Goal: Complete application form

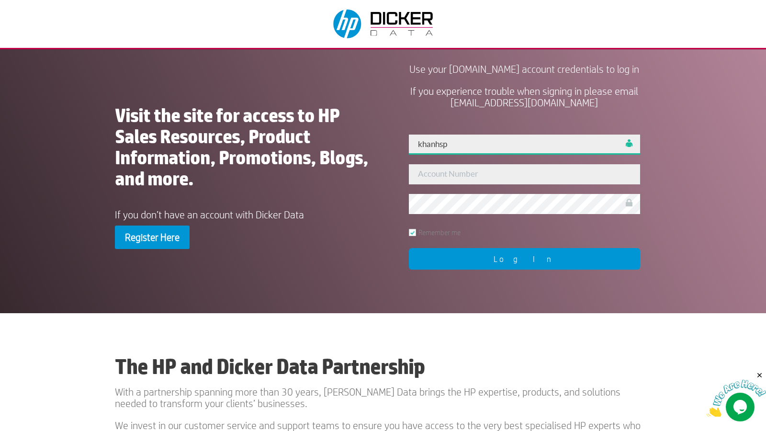
type input "khanhsp"
click at [524, 269] on input "Log In" at bounding box center [524, 259] width 231 height 22
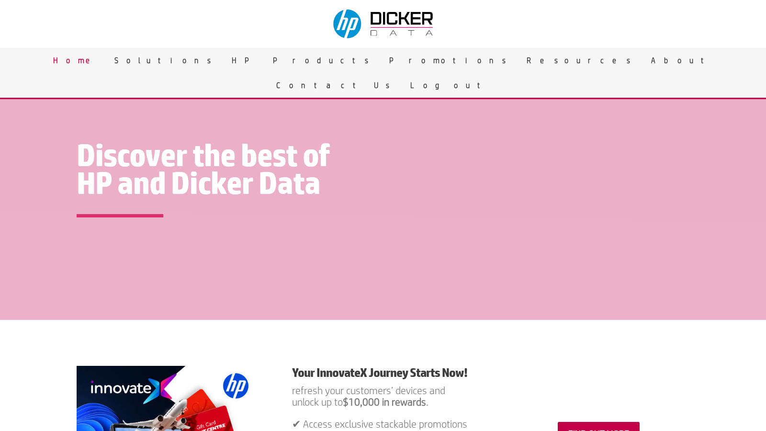
scroll to position [1499, 0]
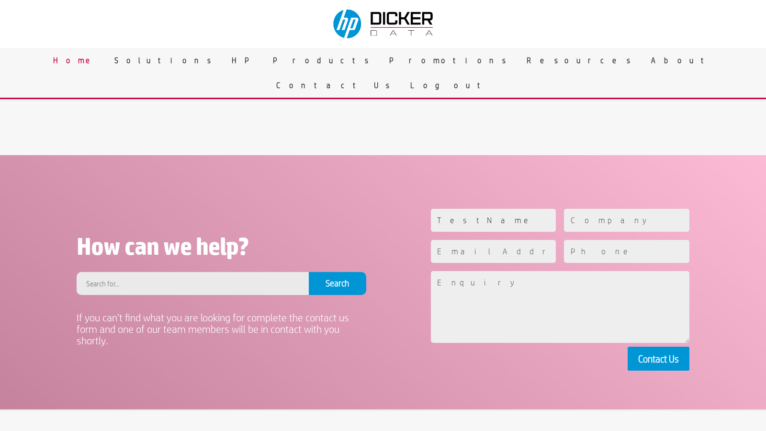
type input "TestName"
type input "TestCompany"
type input "afd4b148-5d55-43cb-a317-4fc7329f902d@test-mail.checkview.io"
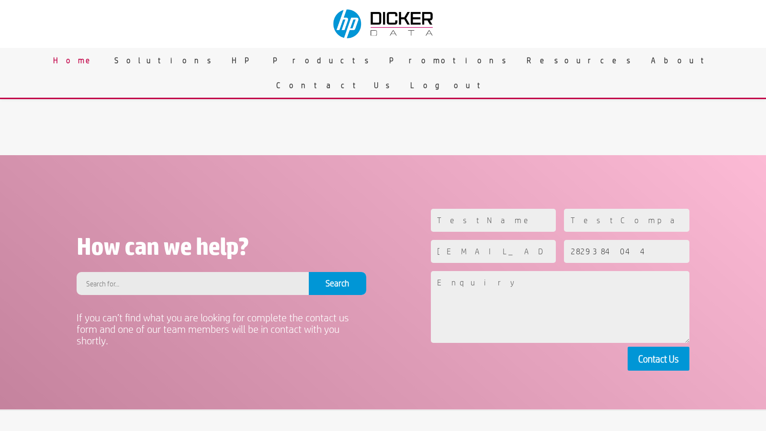
type input "2829384044"
type textarea "This is a test paragraph used for validating the text input field."
click at [658, 358] on button "Contact Us" at bounding box center [658, 359] width 62 height 24
